Goal: Task Accomplishment & Management: Use online tool/utility

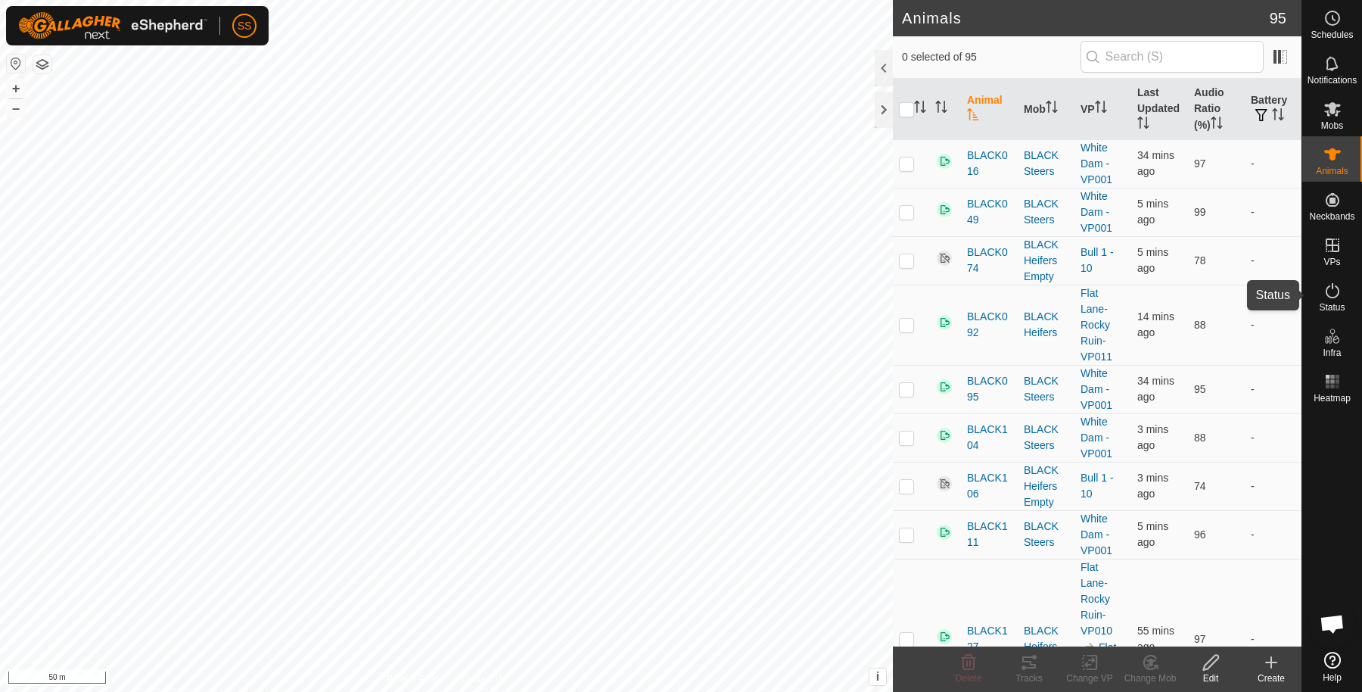
click at [1357, 293] on div "Status" at bounding box center [1332, 294] width 60 height 45
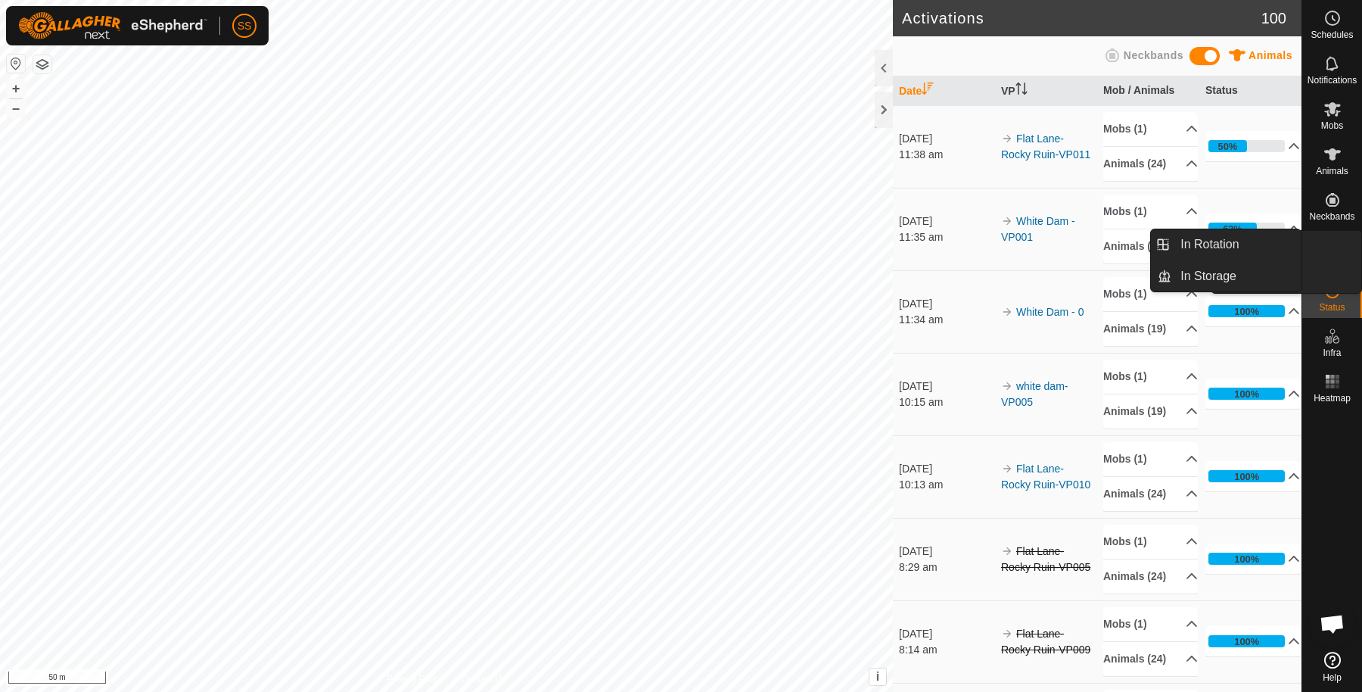
drag, startPoint x: 1317, startPoint y: 260, endPoint x: 1330, endPoint y: 232, distance: 31.1
click at [1330, 232] on div "VPs" at bounding box center [1332, 249] width 60 height 45
click at [1246, 243] on link "In Rotation" at bounding box center [1235, 244] width 129 height 30
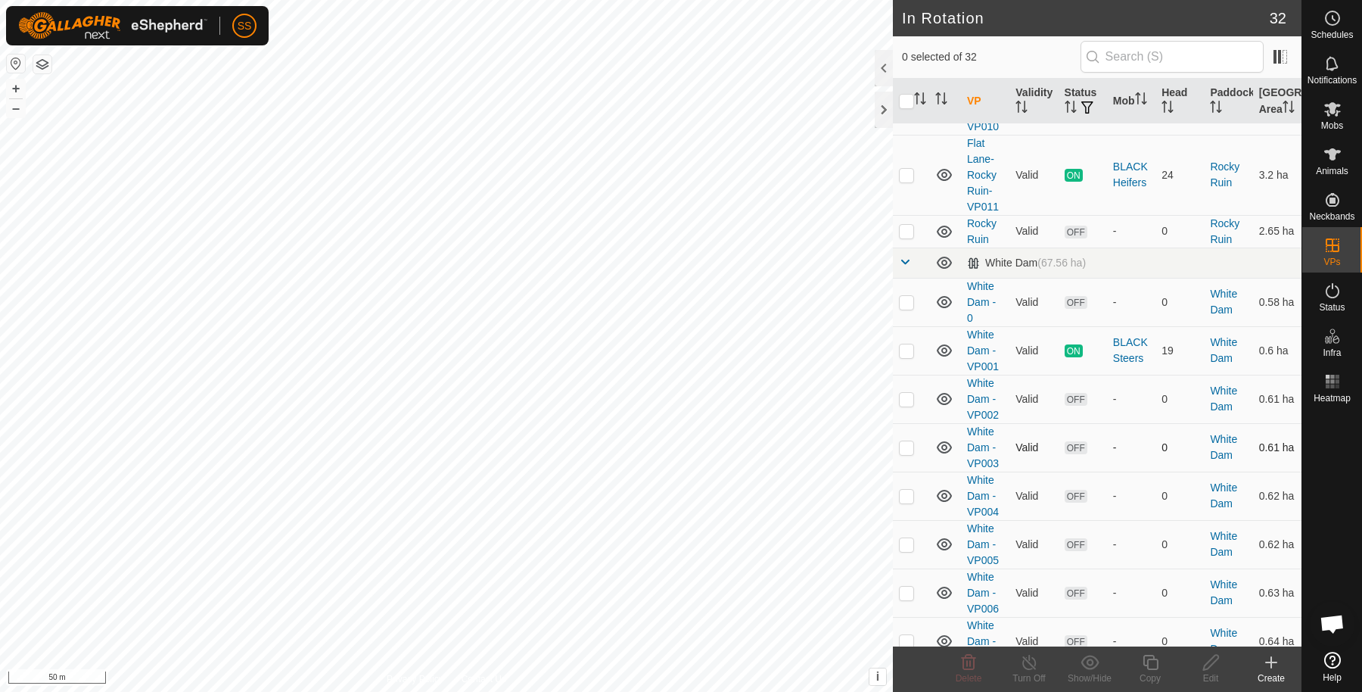
scroll to position [504, 0]
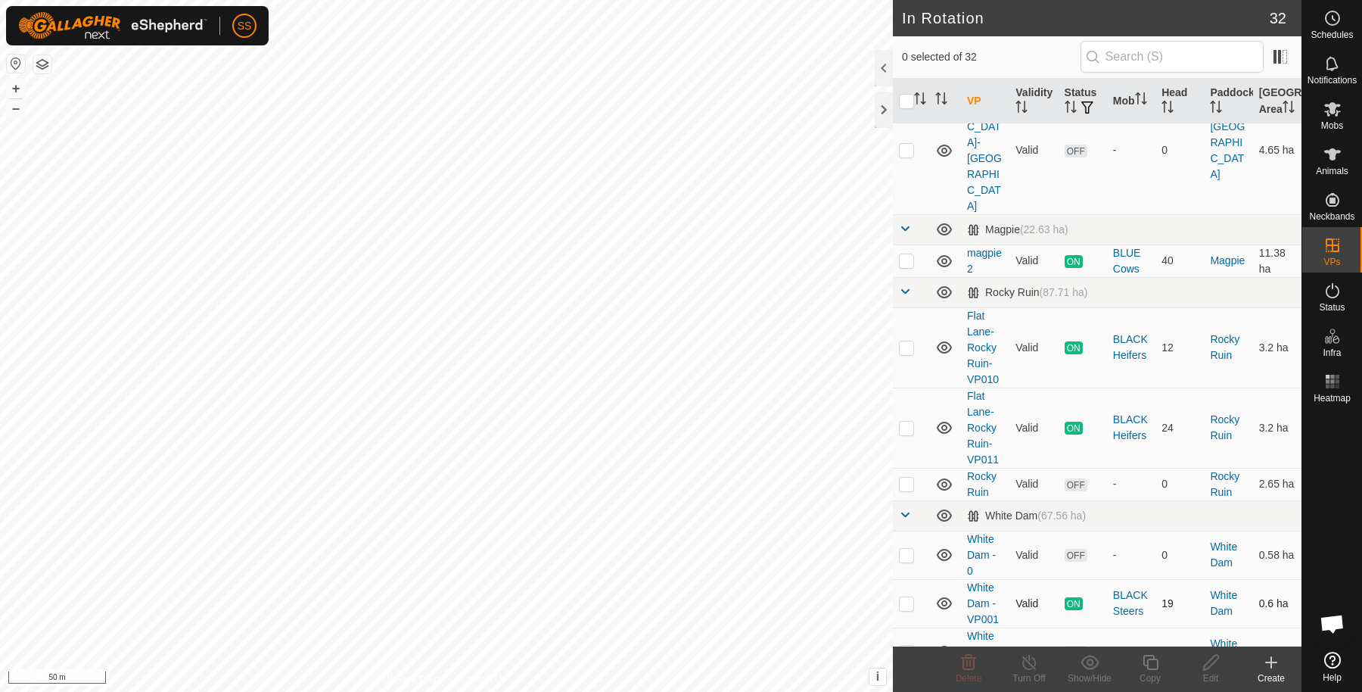
click at [903, 579] on td at bounding box center [911, 603] width 36 height 48
checkbox input "true"
click at [1149, 668] on icon at bounding box center [1150, 662] width 15 height 15
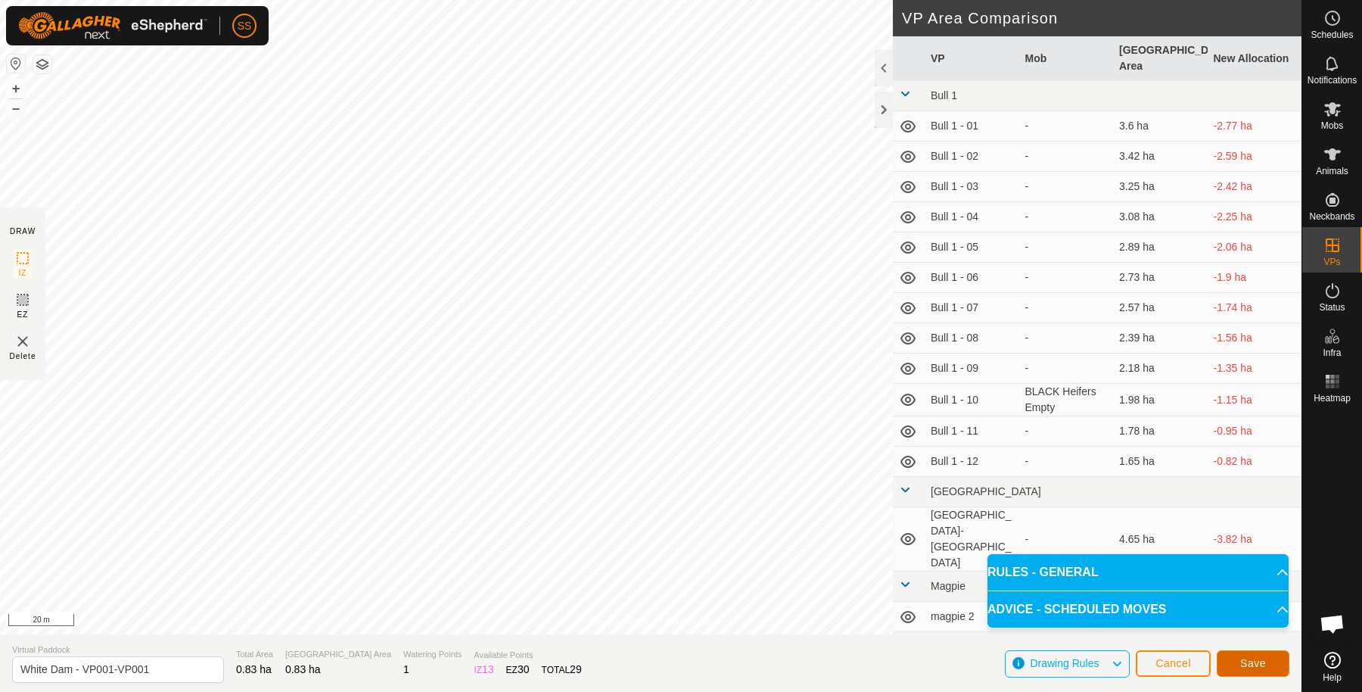
click at [1255, 661] on span "Save" at bounding box center [1253, 663] width 26 height 12
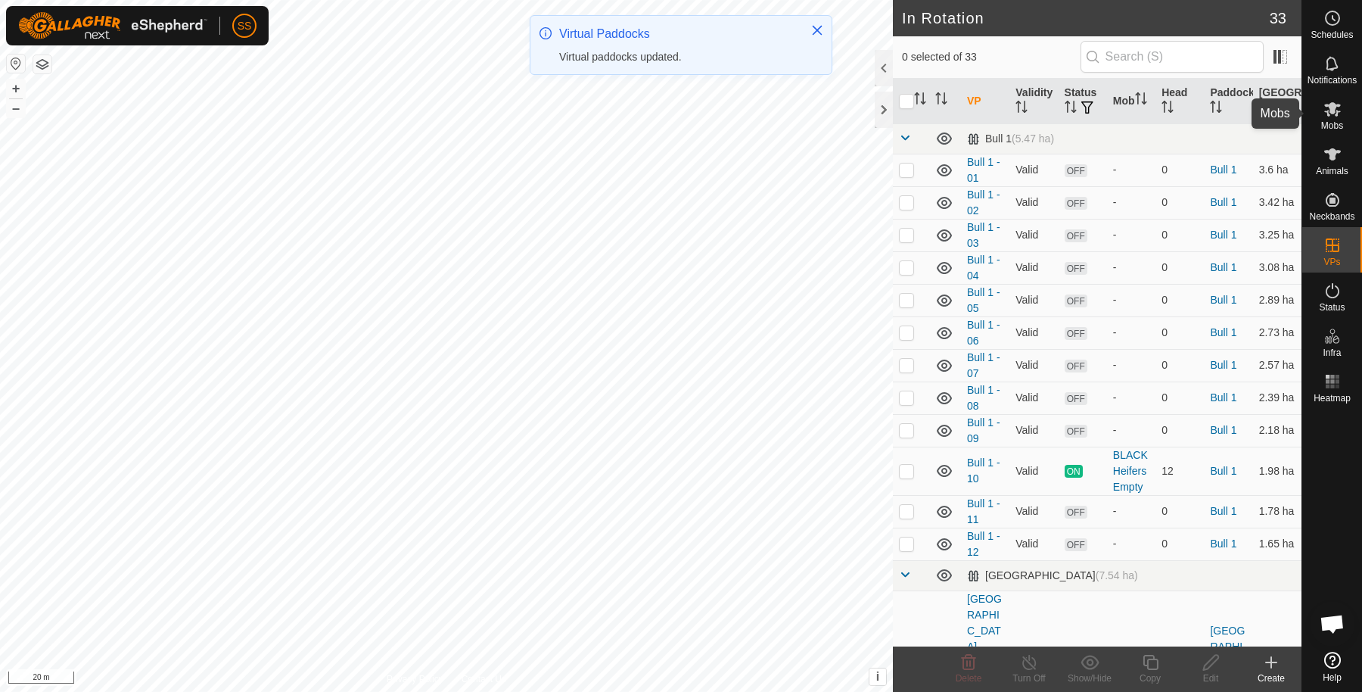
click at [1330, 117] on icon at bounding box center [1332, 109] width 18 height 18
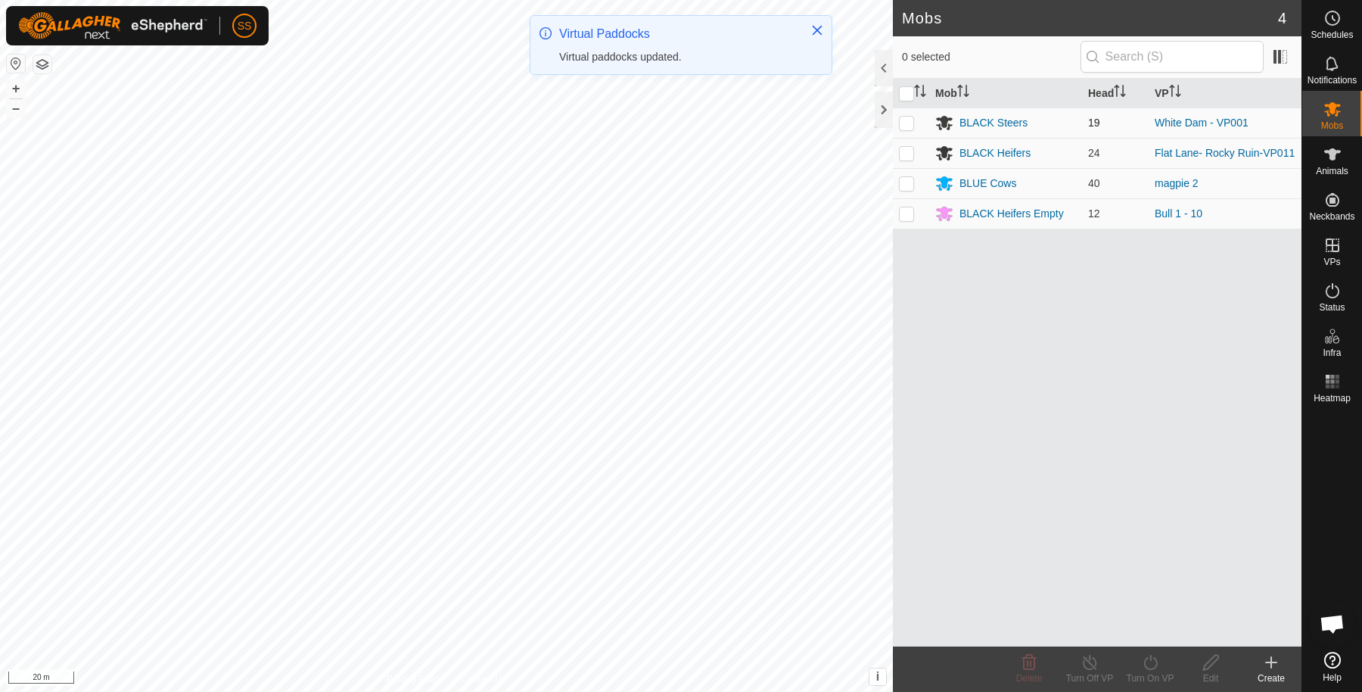
click at [905, 126] on p-checkbox at bounding box center [906, 123] width 15 height 12
checkbox input "true"
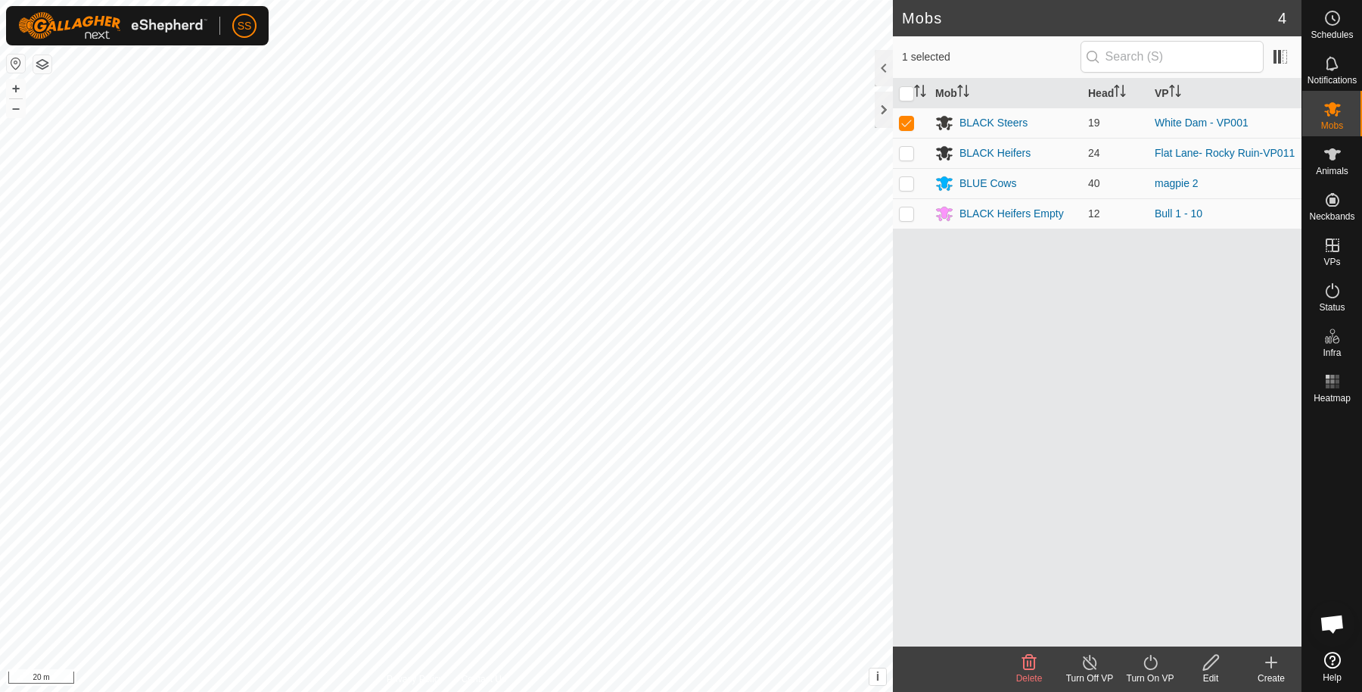
click at [1152, 655] on icon at bounding box center [1150, 662] width 19 height 18
click at [1140, 623] on link "Now" at bounding box center [1196, 629] width 150 height 30
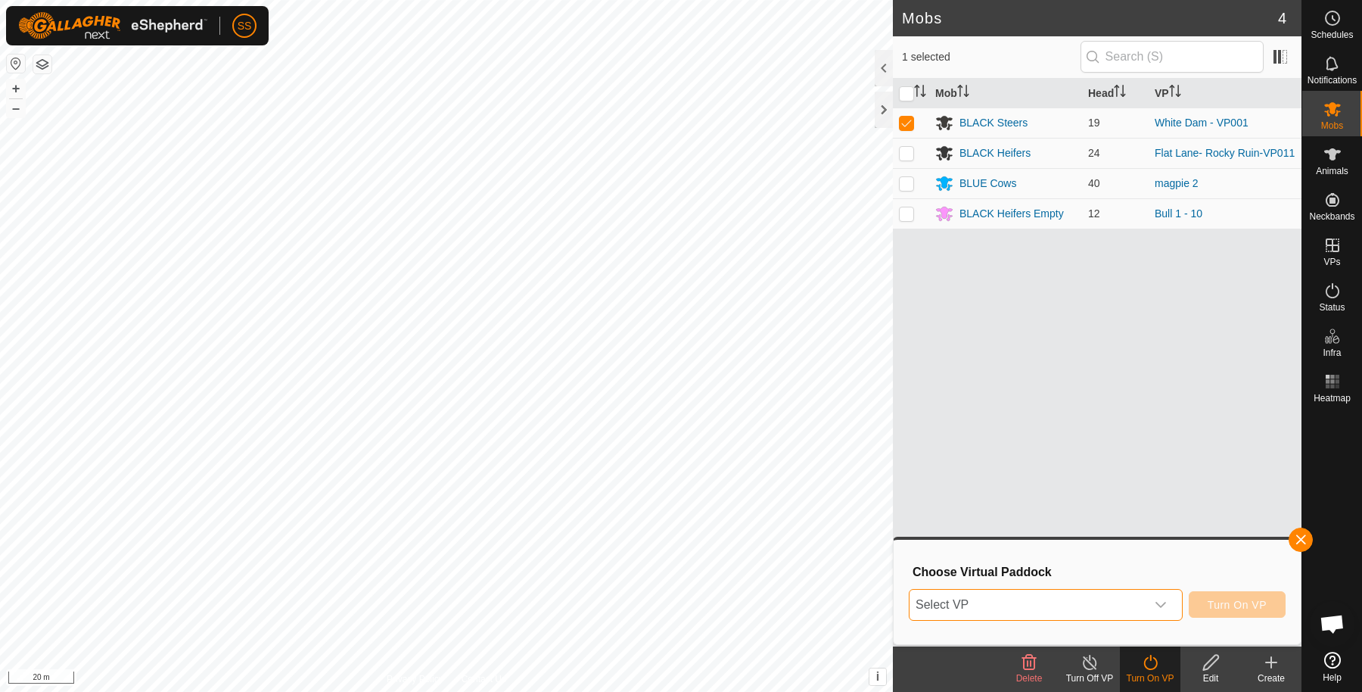
click at [1097, 604] on span "Select VP" at bounding box center [1028, 604] width 236 height 30
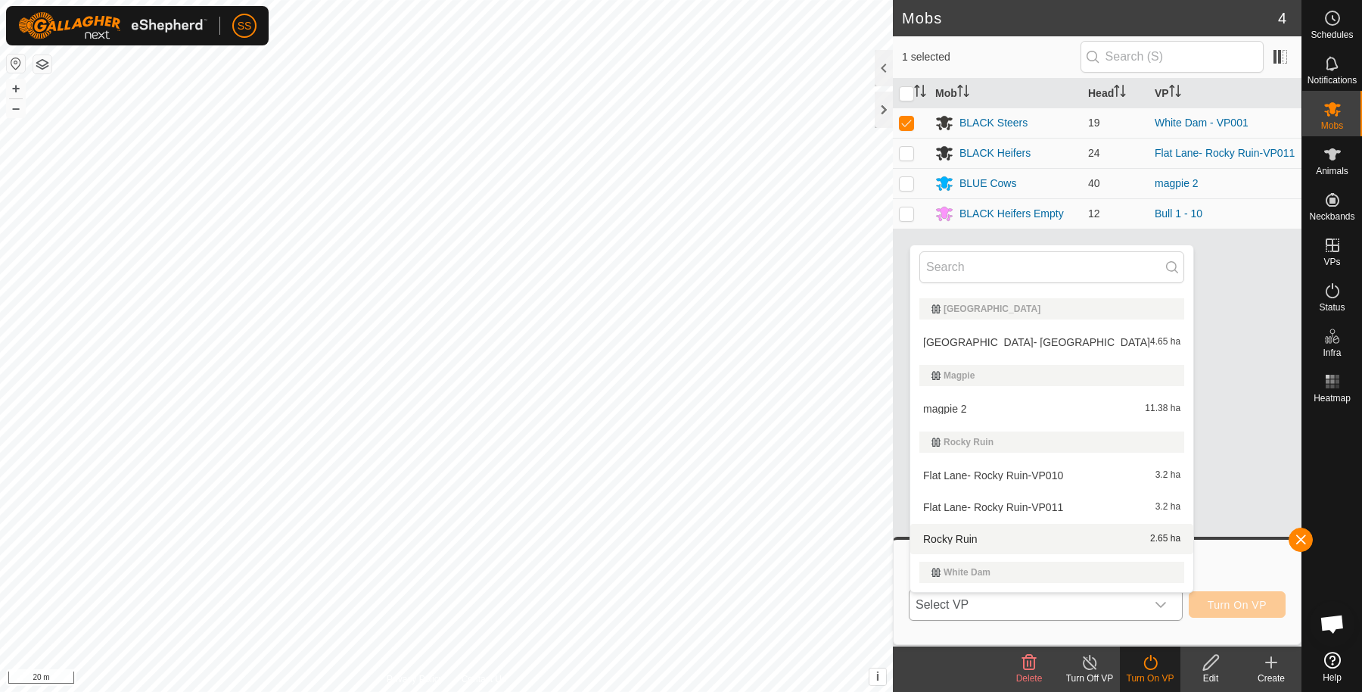
scroll to position [666, 0]
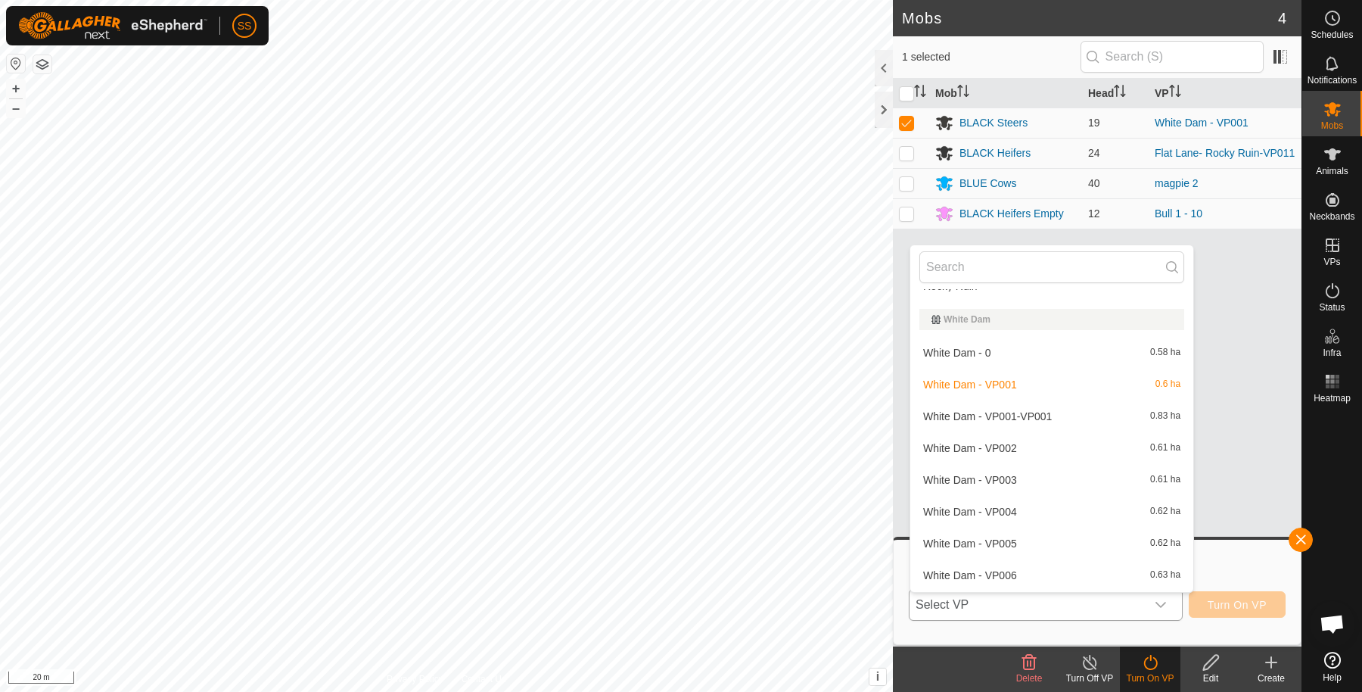
click at [1047, 409] on li "White Dam - VP001-VP001 0.83 ha" at bounding box center [1051, 416] width 283 height 30
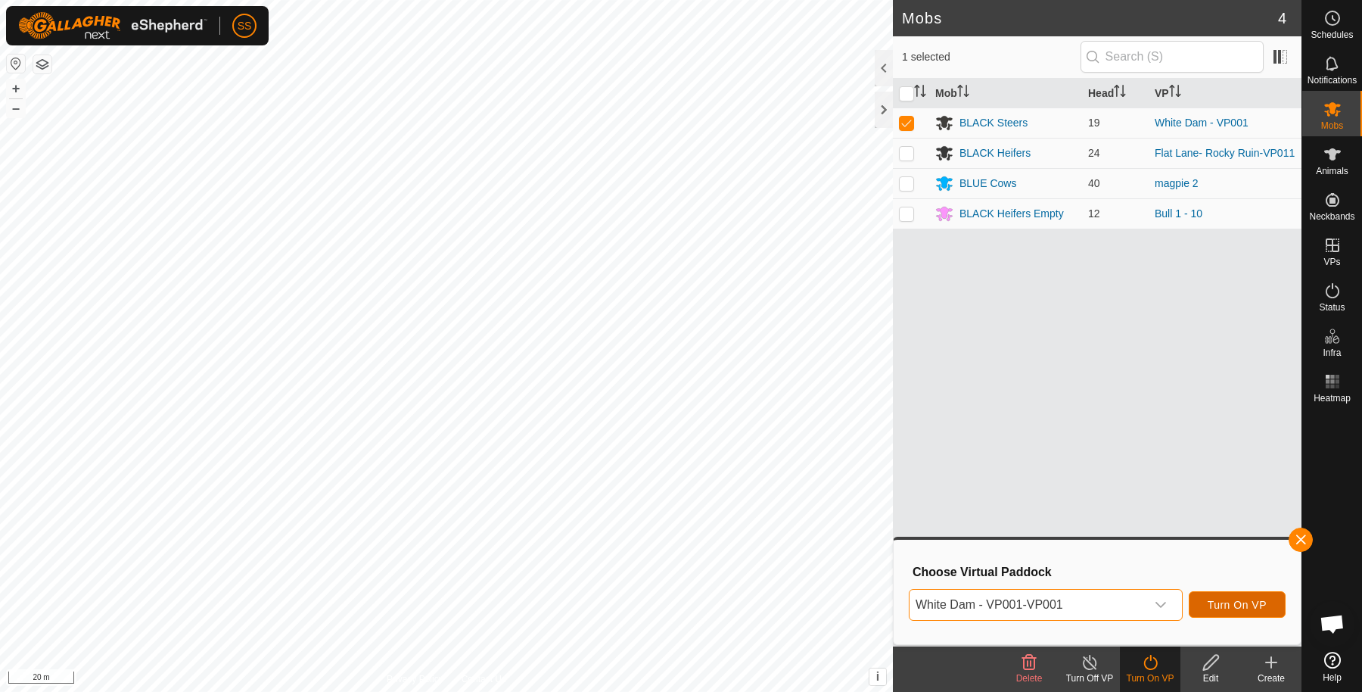
click at [1208, 592] on button "Turn On VP" at bounding box center [1237, 604] width 97 height 26
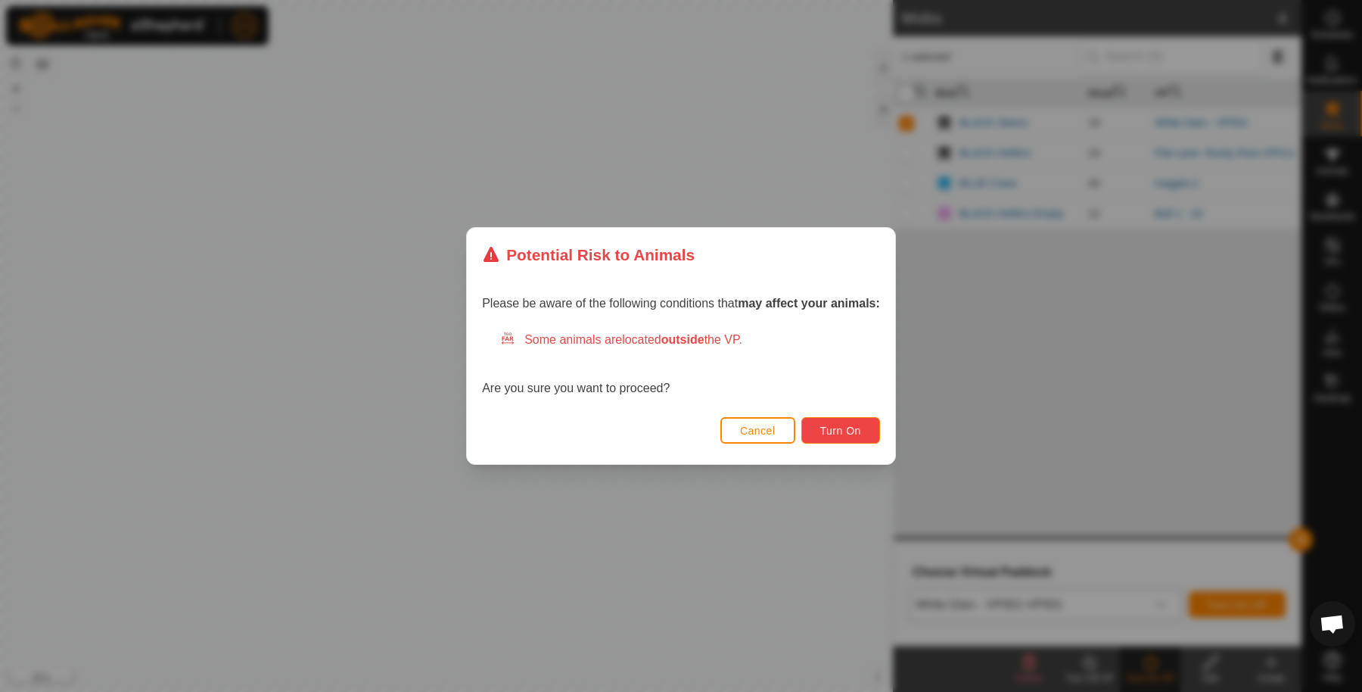
click at [854, 425] on span "Turn On" at bounding box center [840, 431] width 41 height 12
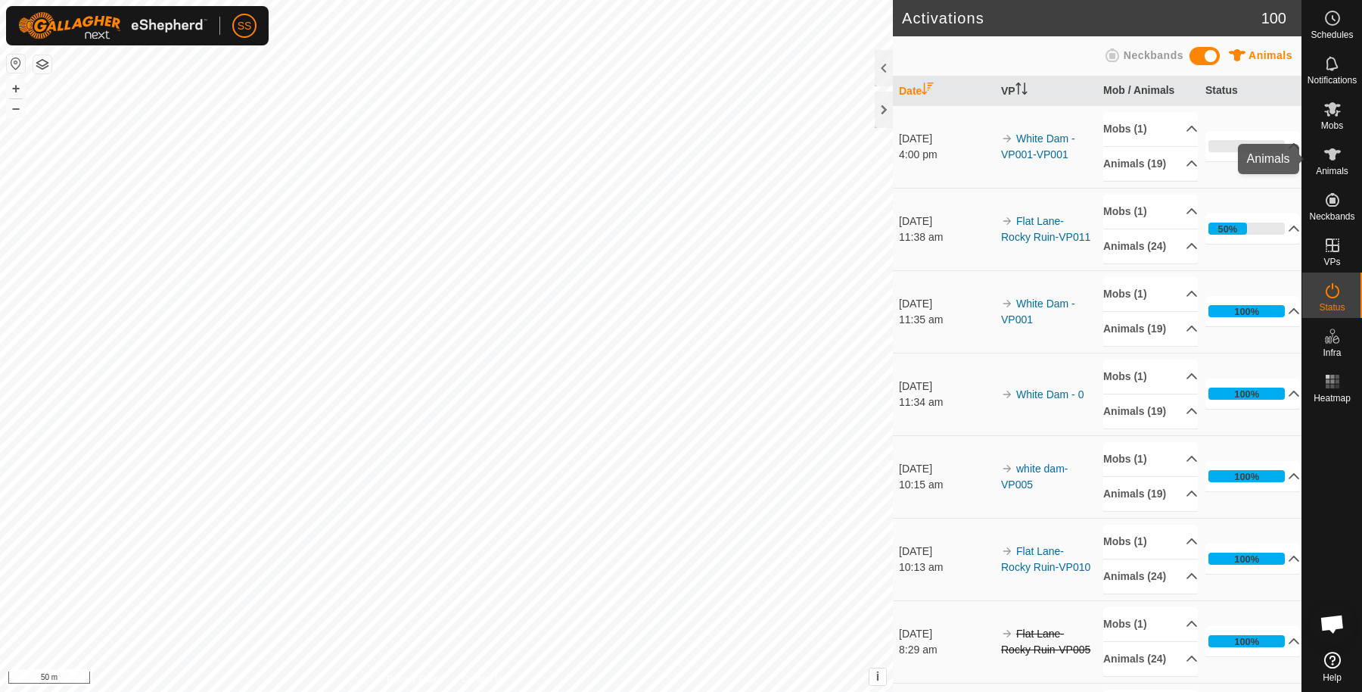
click at [1340, 167] on span "Animals" at bounding box center [1332, 170] width 33 height 9
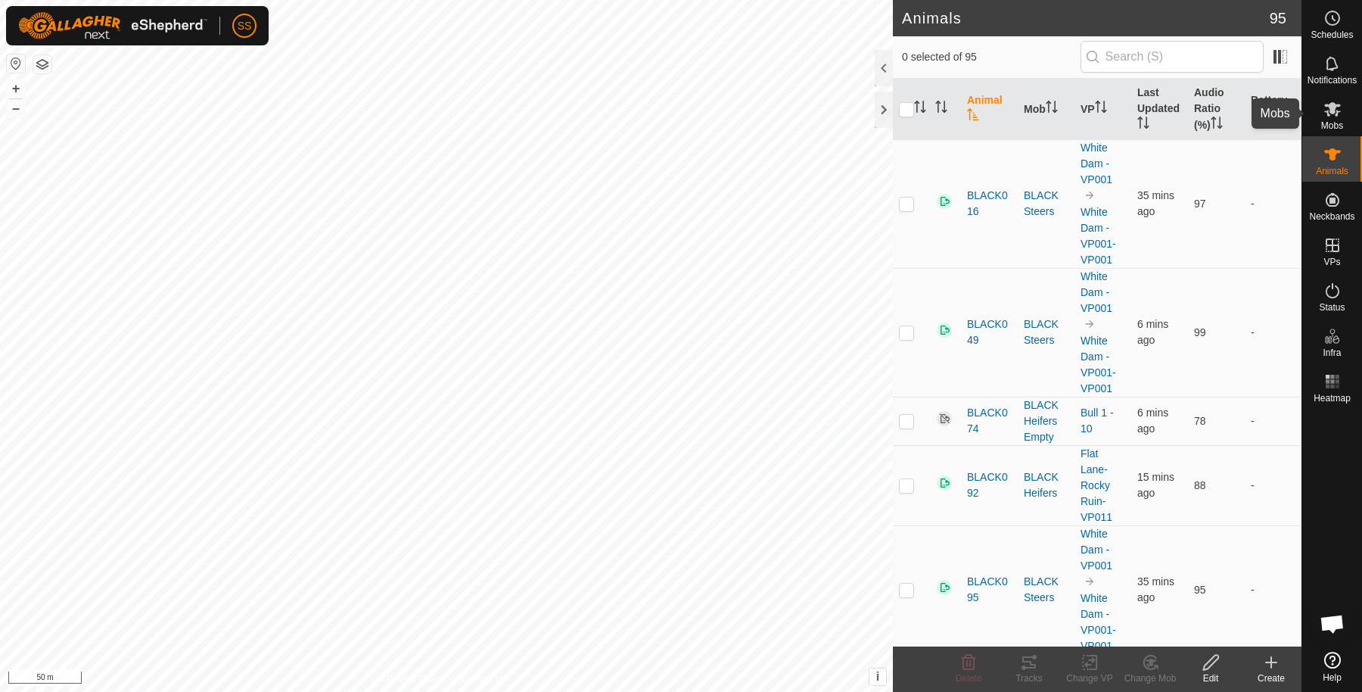
click at [1328, 116] on icon at bounding box center [1332, 109] width 17 height 14
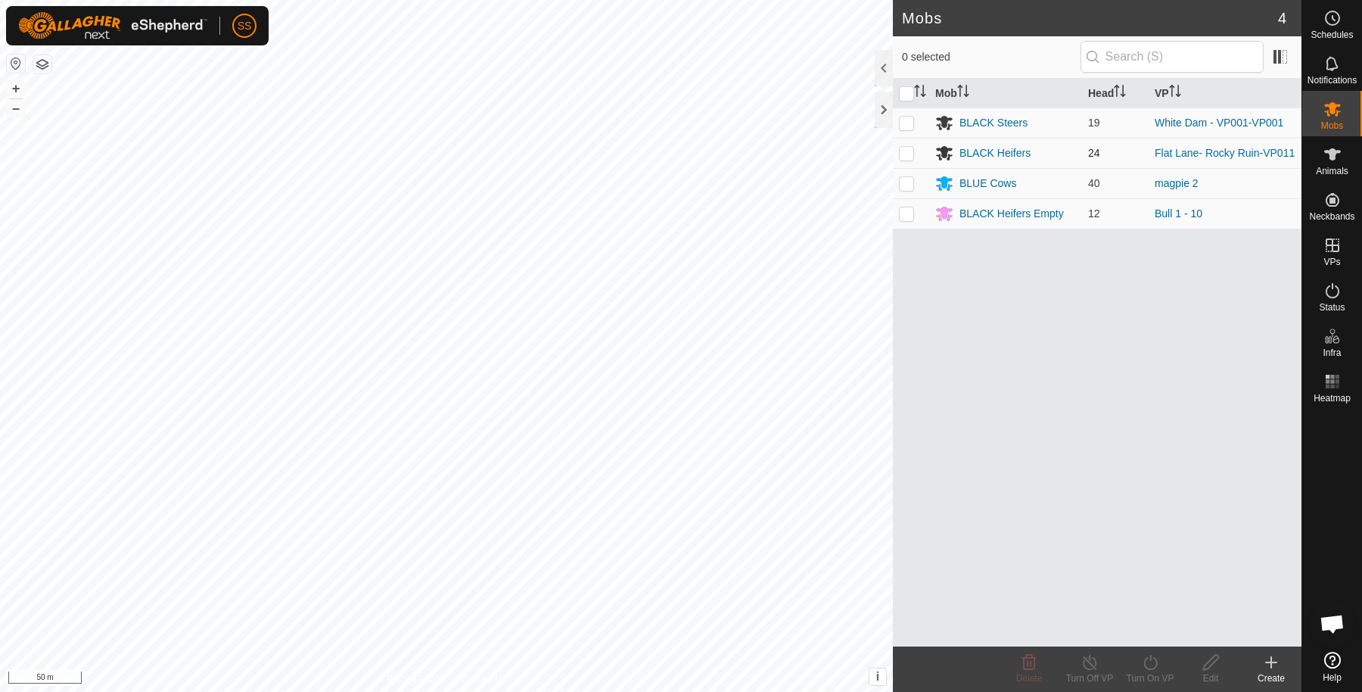
click at [906, 151] on p-checkbox at bounding box center [906, 153] width 15 height 12
checkbox input "true"
click at [1156, 655] on icon at bounding box center [1150, 662] width 19 height 18
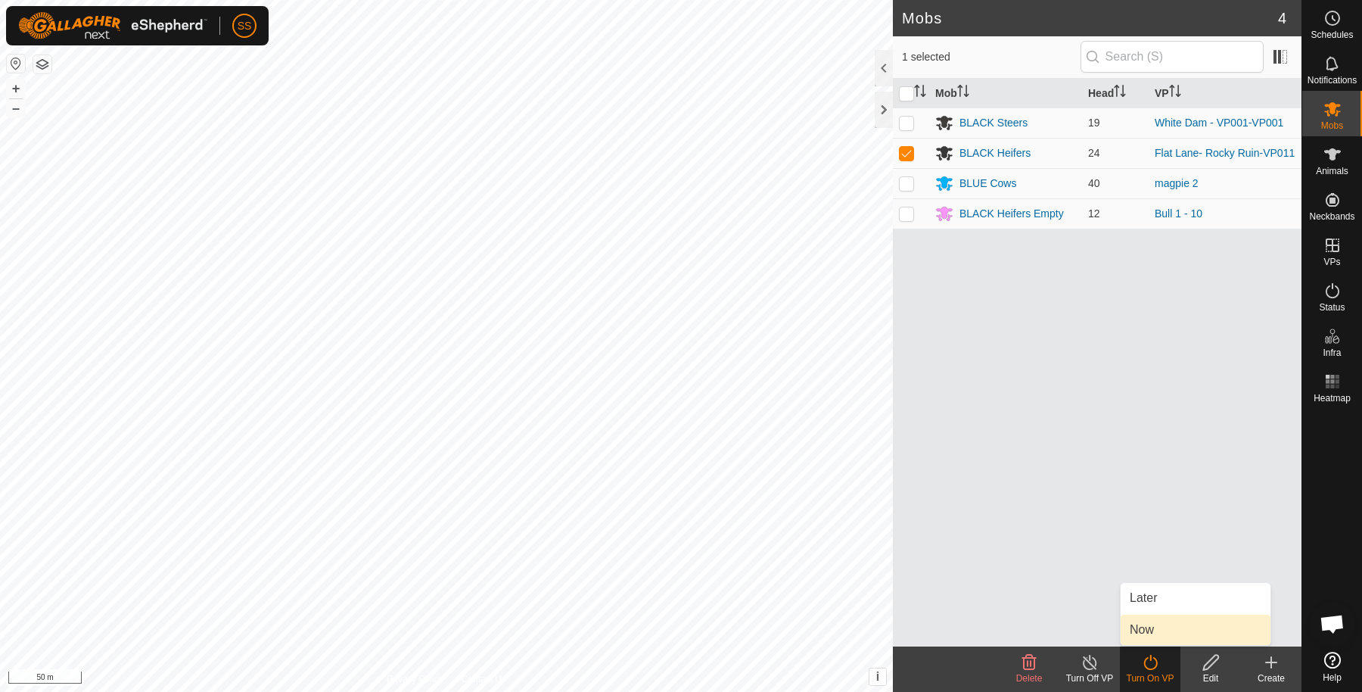
click at [1158, 628] on link "Now" at bounding box center [1196, 629] width 150 height 30
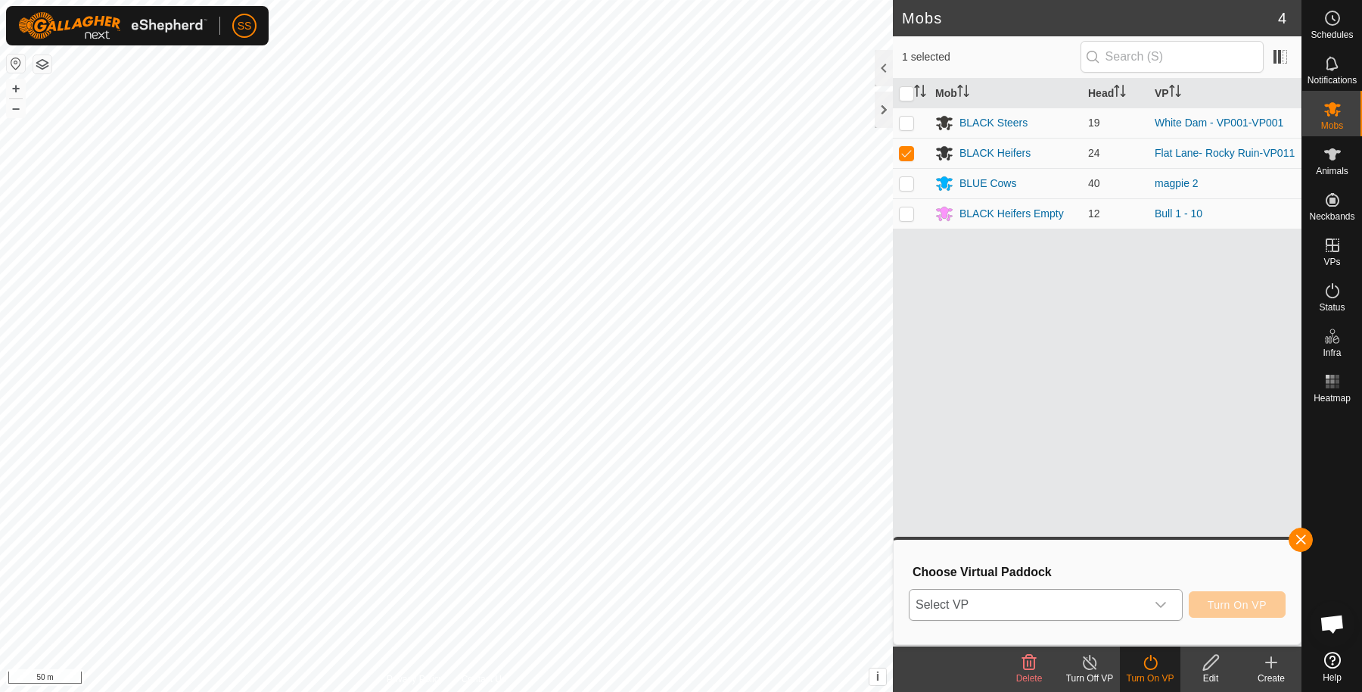
click at [1155, 614] on div "dropdown trigger" at bounding box center [1161, 604] width 30 height 30
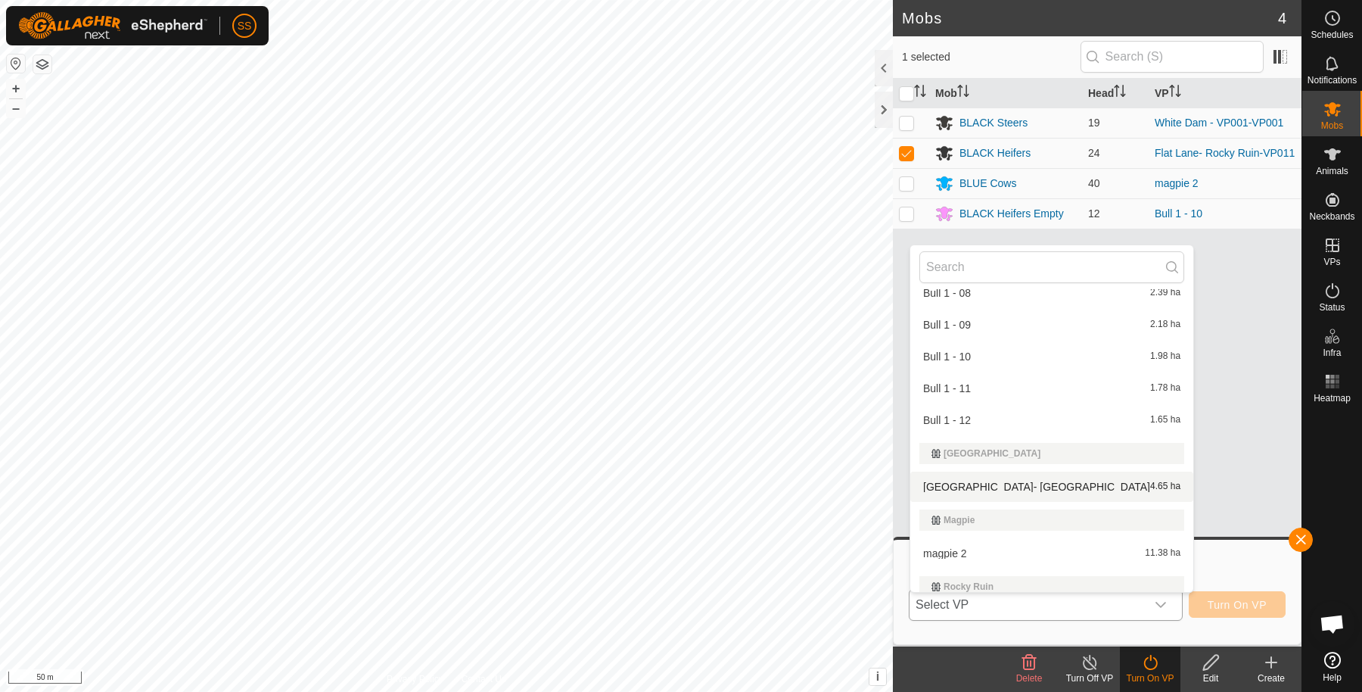
scroll to position [521, 0]
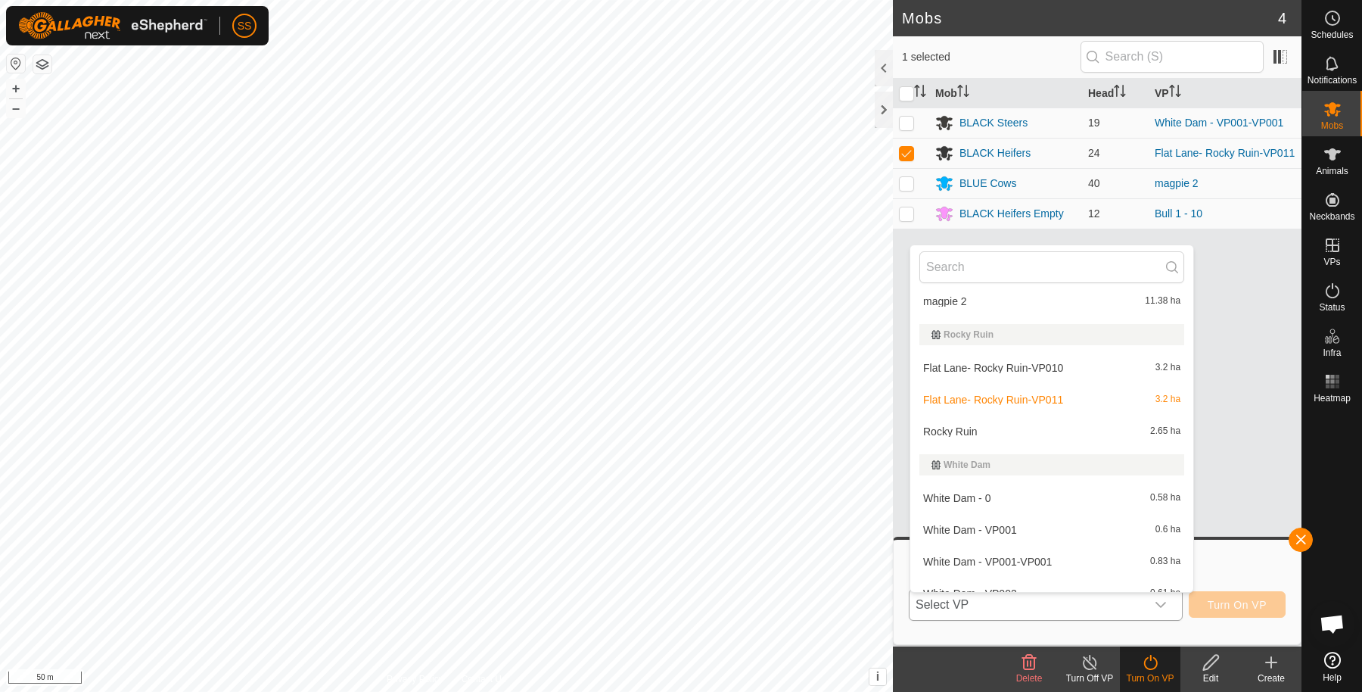
click at [1003, 434] on li "Rocky Ruin 2.65 ha" at bounding box center [1051, 431] width 283 height 30
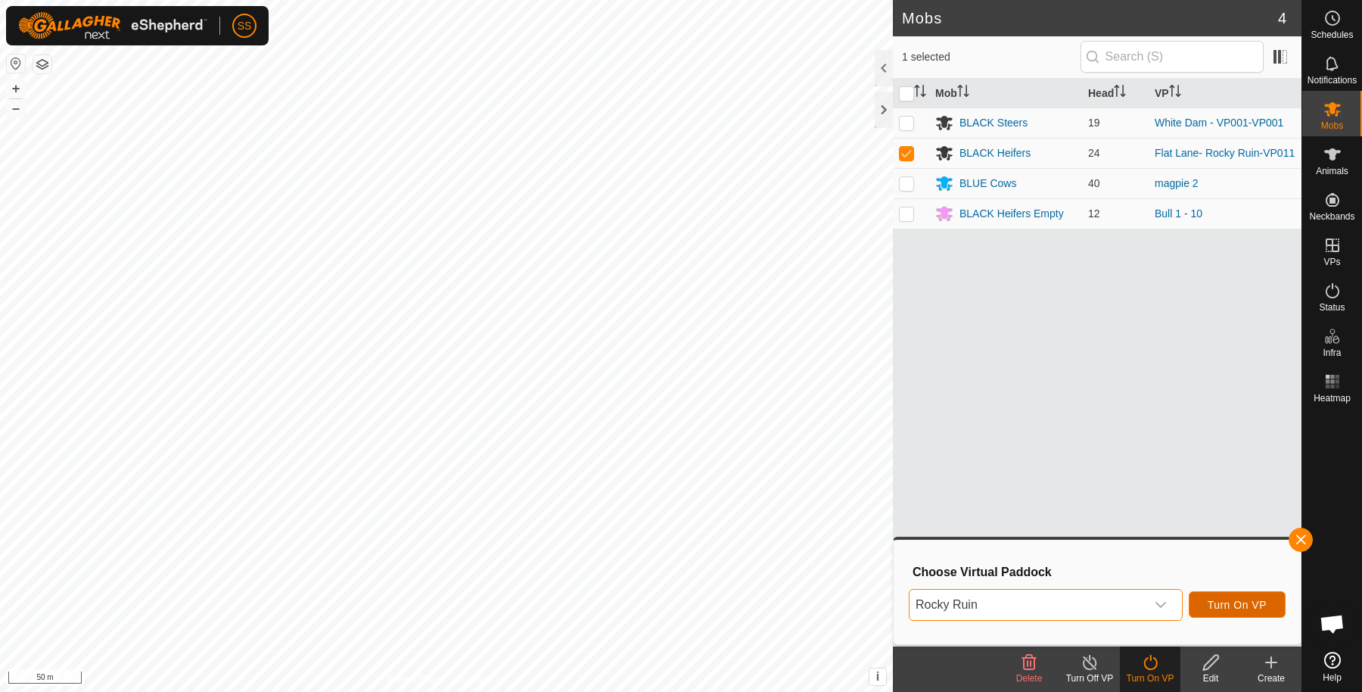
click at [1221, 600] on span "Turn On VP" at bounding box center [1237, 605] width 59 height 12
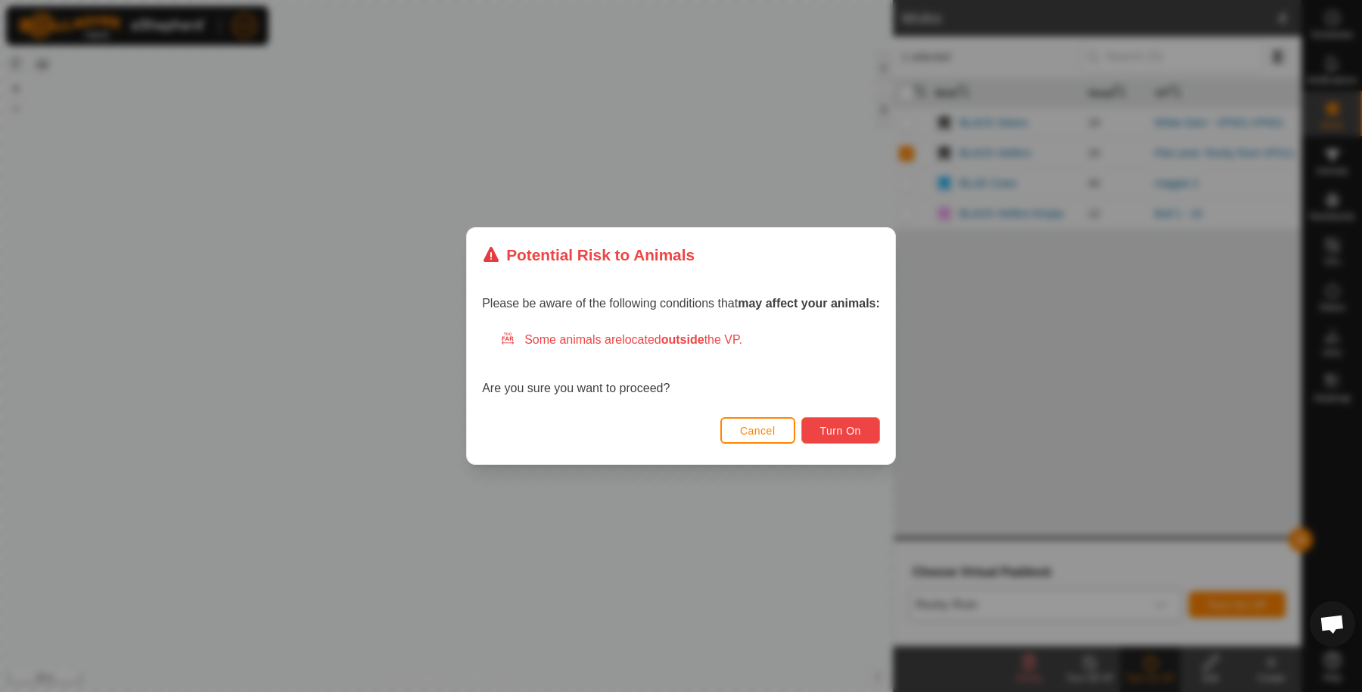
click at [860, 432] on span "Turn On" at bounding box center [840, 431] width 41 height 12
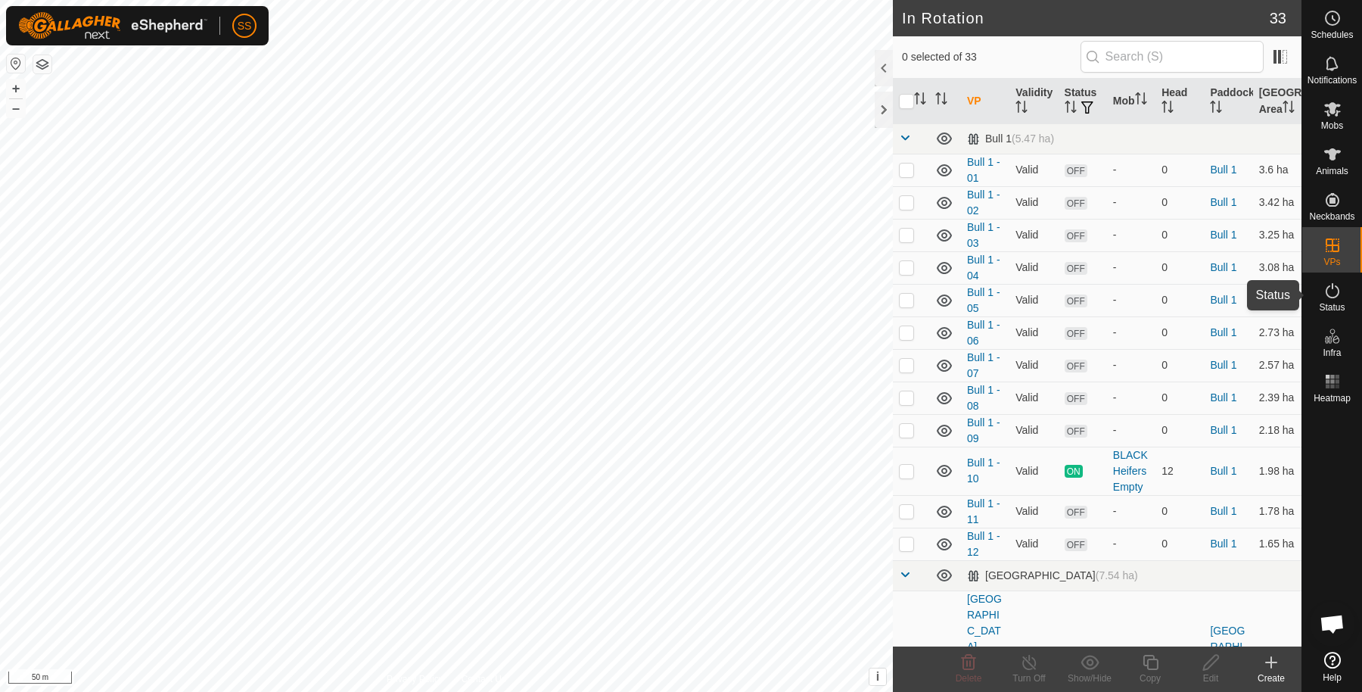
click at [1342, 294] on es-activation-svg-icon at bounding box center [1332, 290] width 27 height 24
